Goal: Obtain resource: Download file/media

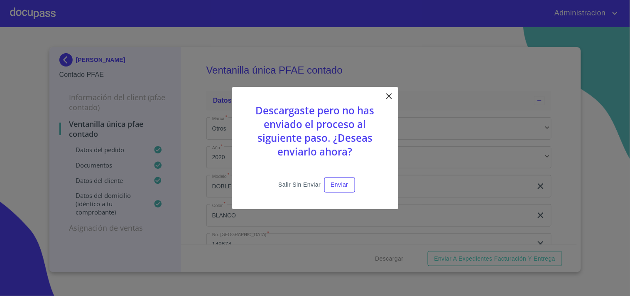
click at [306, 183] on span "Salir sin enviar" at bounding box center [299, 184] width 42 height 10
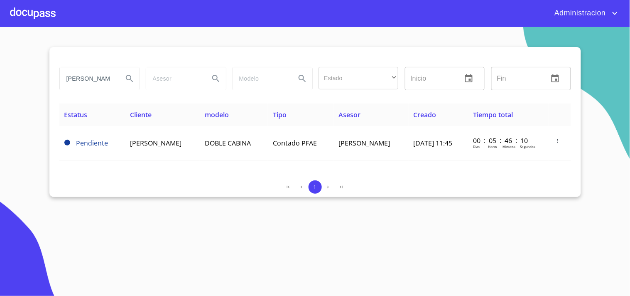
drag, startPoint x: 69, startPoint y: 76, endPoint x: 291, endPoint y: 91, distance: 223.2
click at [260, 92] on div "GUILLERMO AVALOS Estado ​ ​ Inicio ​ Fin ​" at bounding box center [315, 79] width 518 height 30
type input "K"
type input "[PERSON_NAME]"
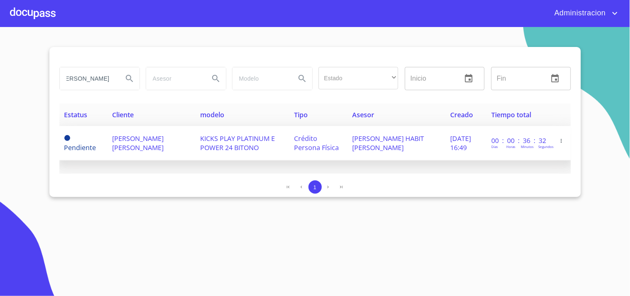
scroll to position [0, 0]
click at [188, 140] on td "[PERSON_NAME] [PERSON_NAME]" at bounding box center [151, 143] width 88 height 34
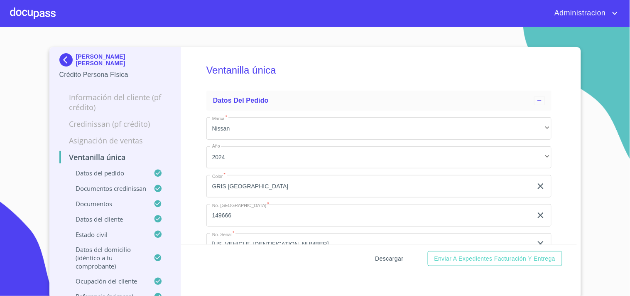
click at [383, 258] on span "Descargar" at bounding box center [389, 258] width 28 height 10
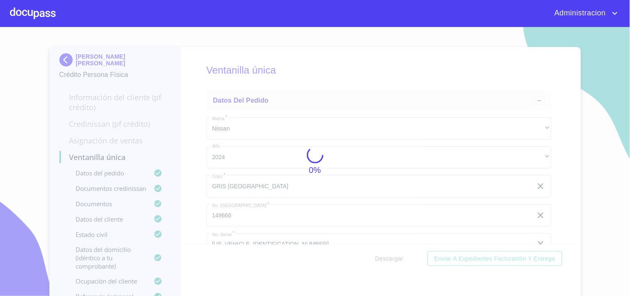
drag, startPoint x: 115, startPoint y: 120, endPoint x: 111, endPoint y: 113, distance: 7.8
click at [117, 119] on div "0%" at bounding box center [315, 161] width 630 height 269
click at [97, 57] on div "0%" at bounding box center [315, 161] width 630 height 269
drag, startPoint x: 268, startPoint y: 143, endPoint x: 269, endPoint y: 147, distance: 4.2
click at [269, 147] on div "0%" at bounding box center [315, 161] width 630 height 269
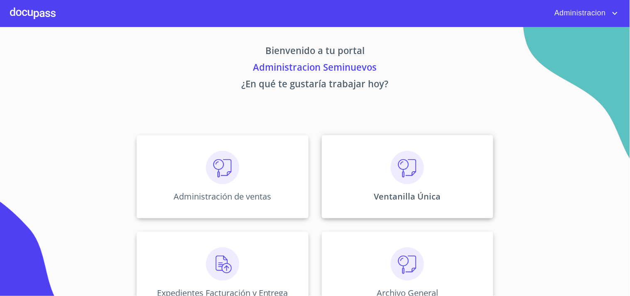
click at [440, 164] on div "Ventanilla Única" at bounding box center [408, 176] width 172 height 83
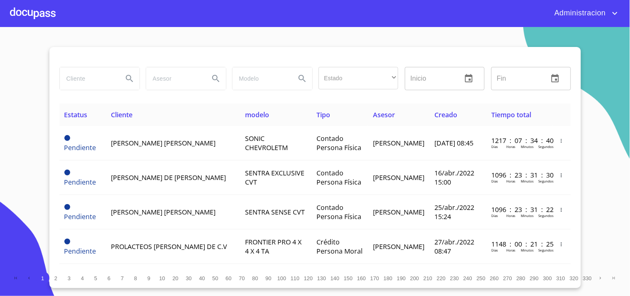
click at [78, 81] on input "search" at bounding box center [88, 78] width 56 height 22
type input "[PERSON_NAME]"
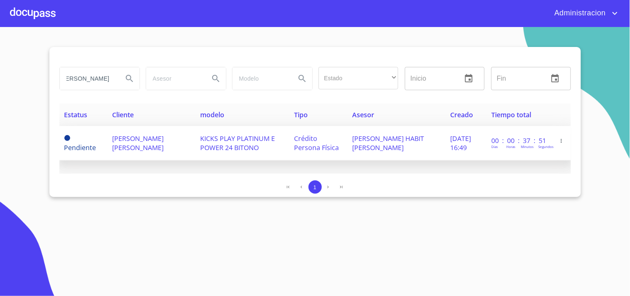
click at [263, 148] on span "KICKS PLAY PLATINUM E POWER 24 BITONO" at bounding box center [237, 143] width 75 height 18
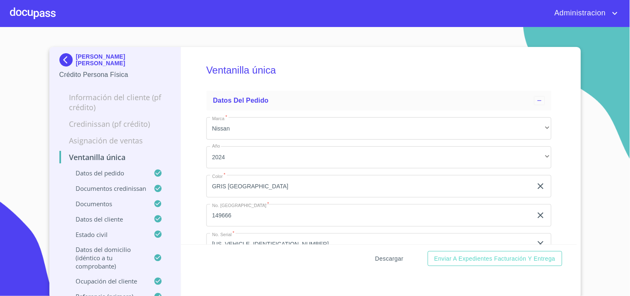
click at [380, 256] on span "Descargar" at bounding box center [389, 258] width 28 height 10
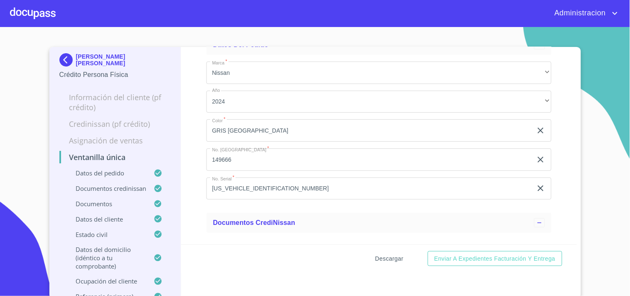
scroll to position [92, 0]
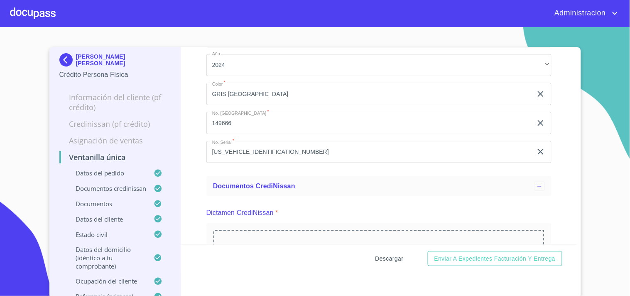
click at [390, 252] on button "Descargar" at bounding box center [389, 258] width 35 height 15
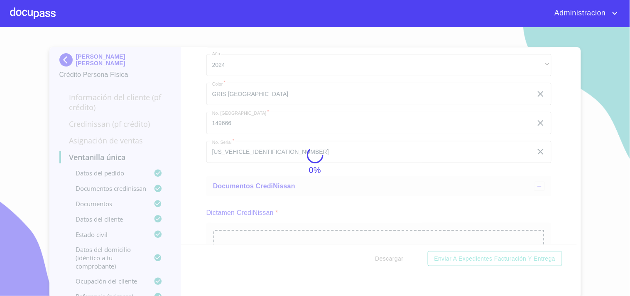
scroll to position [2, 0]
